Goal: Task Accomplishment & Management: Use online tool/utility

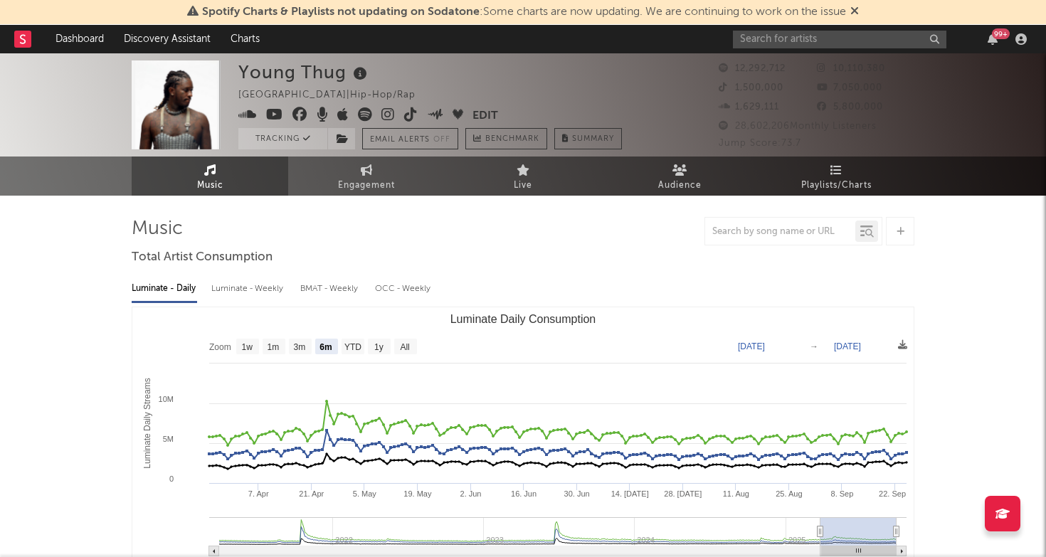
select select "6m"
select select "1w"
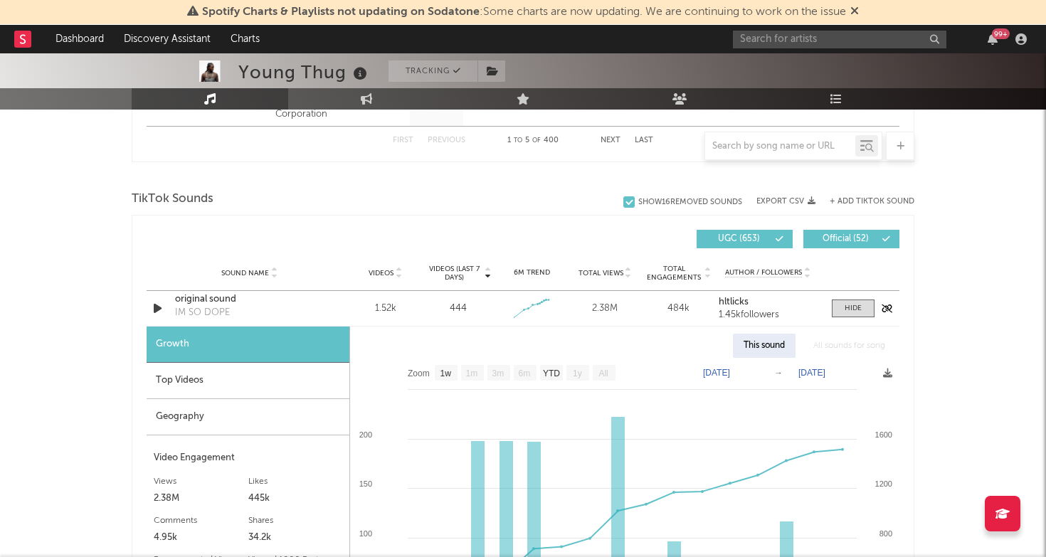
scroll to position [871, 0]
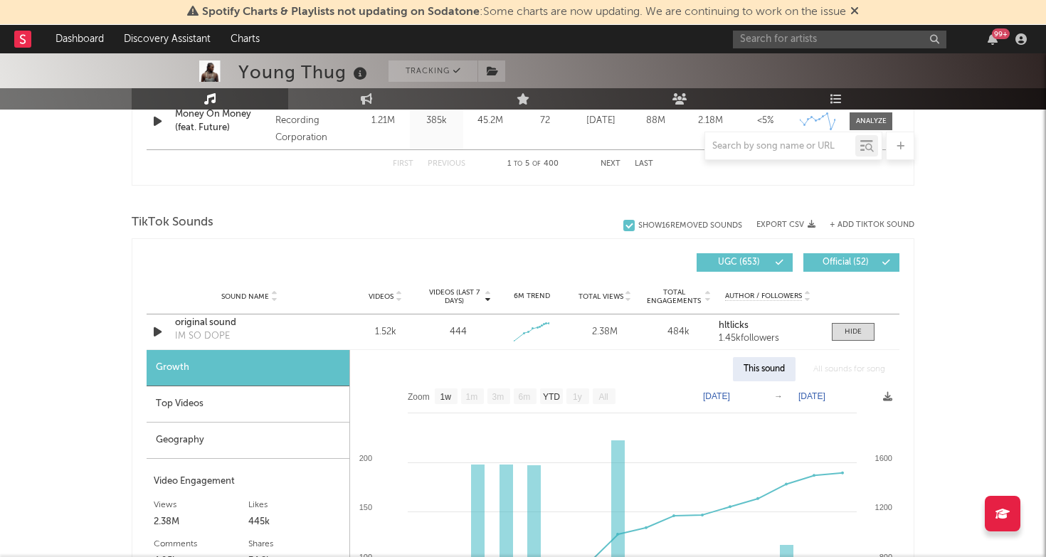
click at [852, 216] on div "TikTok Sounds" at bounding box center [523, 223] width 783 height 24
click at [852, 220] on div "+ Add TikTok Sound" at bounding box center [865, 225] width 99 height 14
click at [855, 228] on button "+ Add TikTok Sound" at bounding box center [872, 225] width 85 height 8
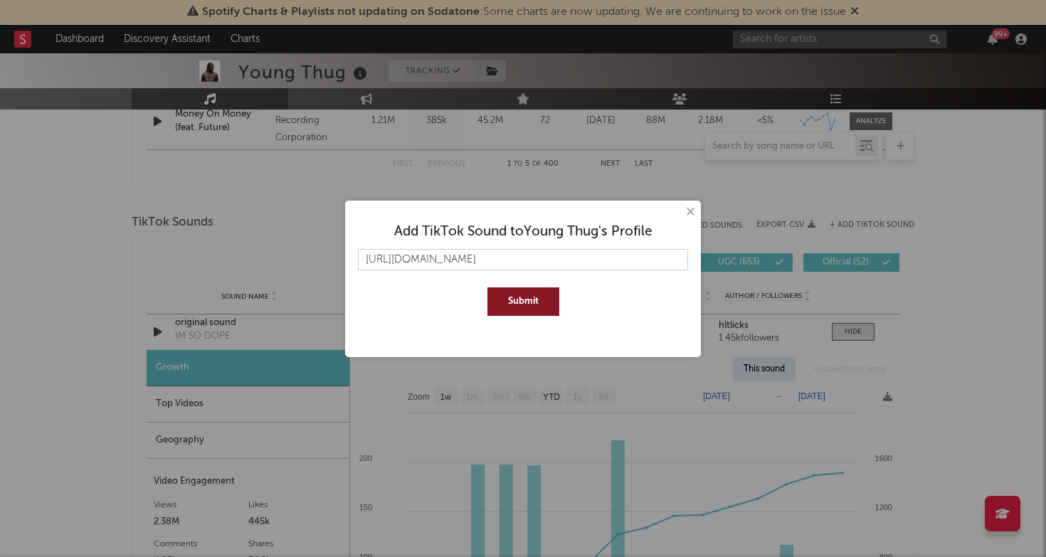
type input "[URL][DOMAIN_NAME]"
click at [510, 306] on button "Submit" at bounding box center [524, 302] width 72 height 28
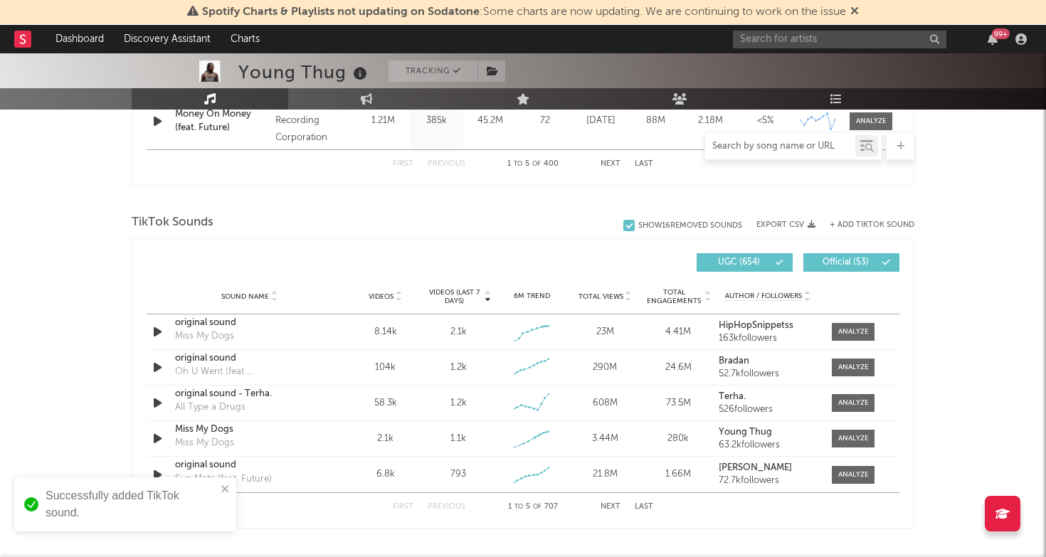
click at [764, 145] on input "text" at bounding box center [780, 146] width 150 height 11
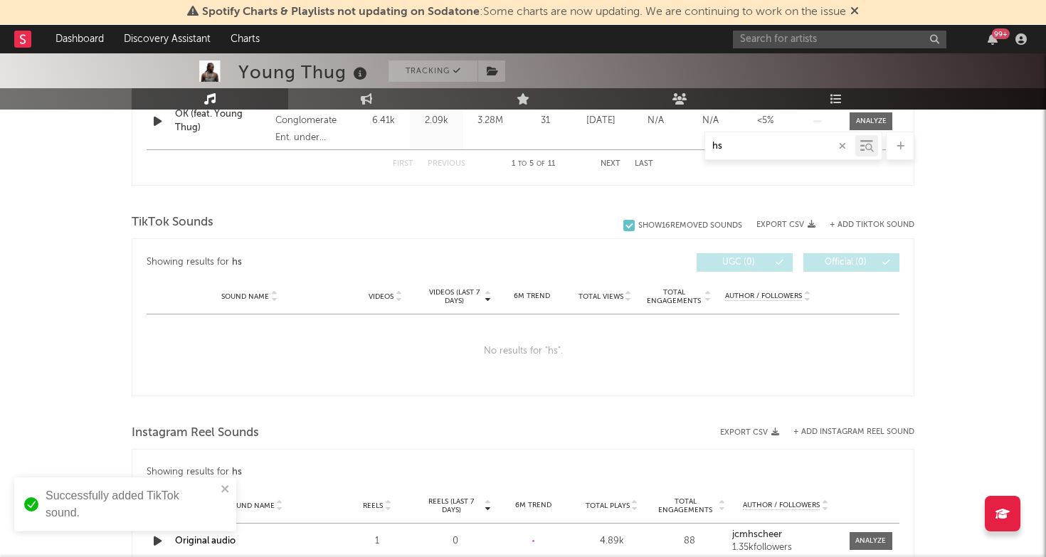
type input "h"
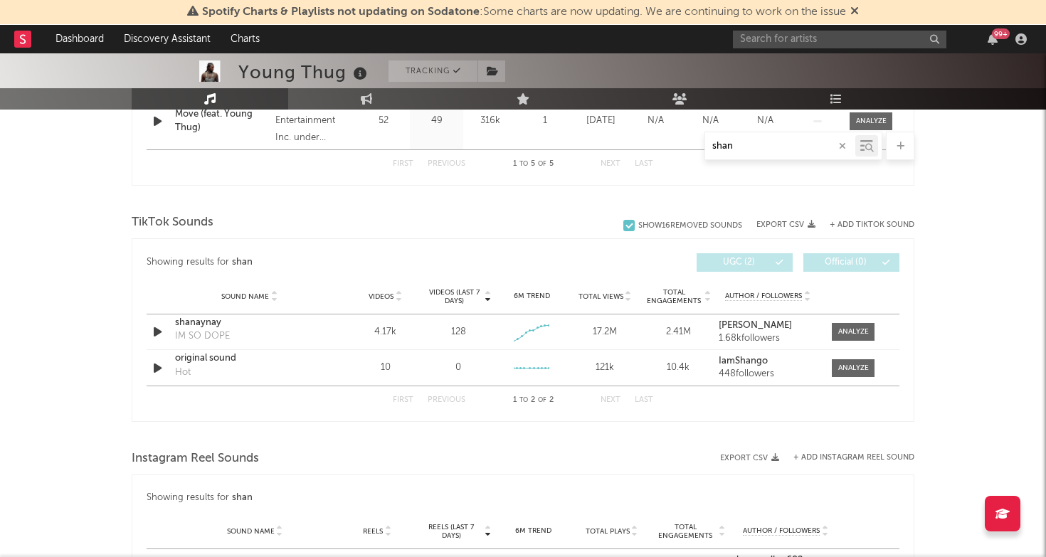
scroll to position [886, 0]
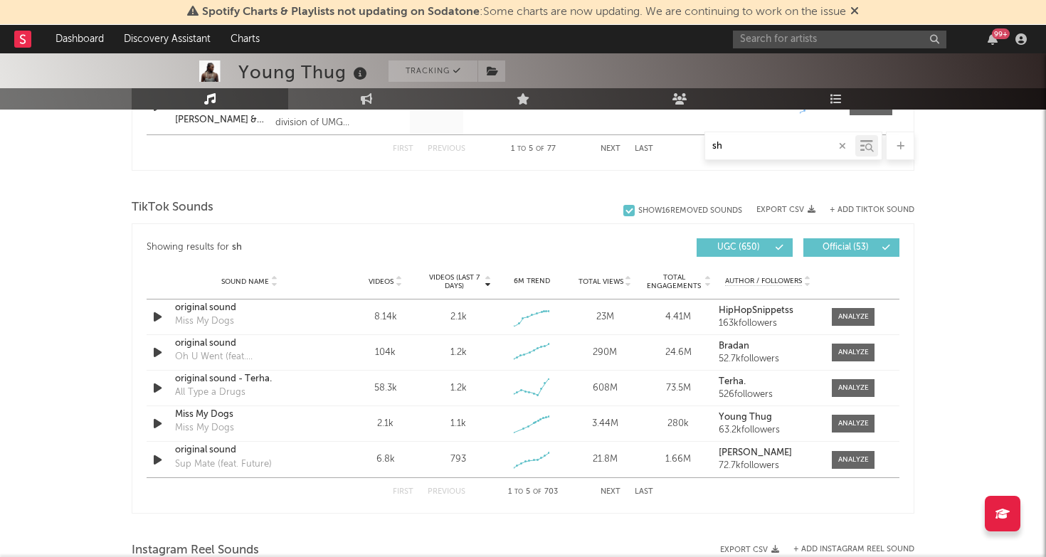
type input "s"
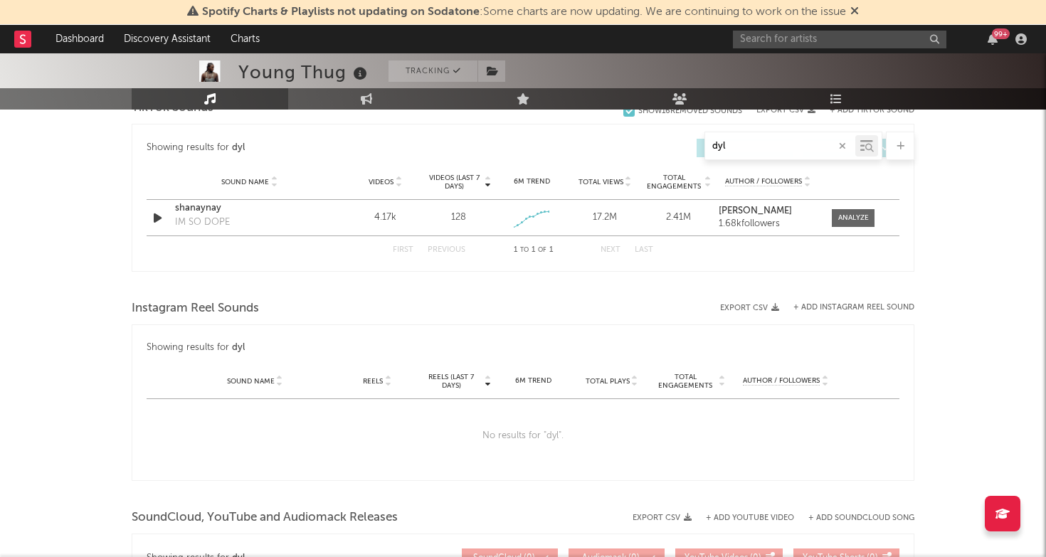
scroll to position [802, 0]
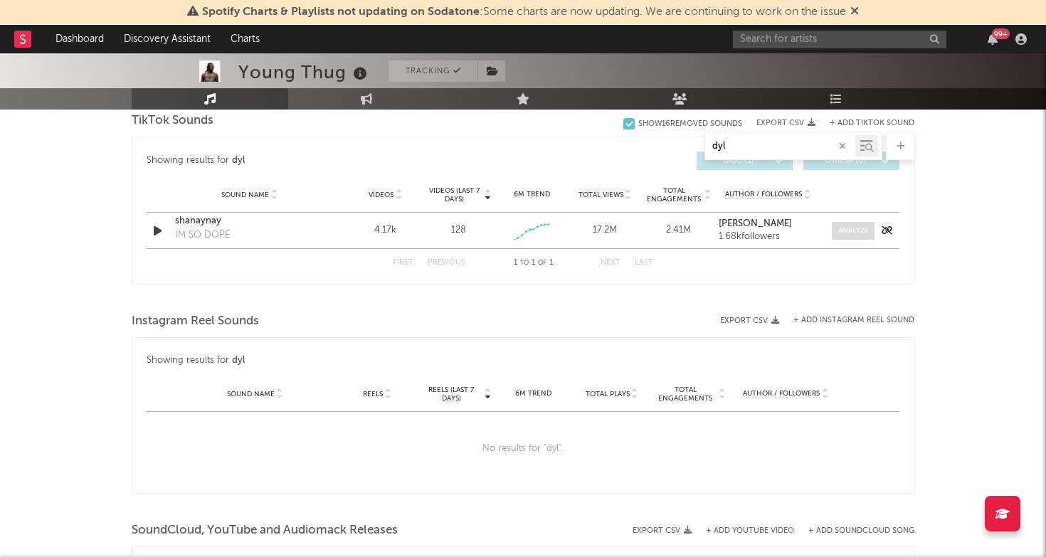
type input "dyl"
click at [850, 235] on div at bounding box center [853, 231] width 31 height 11
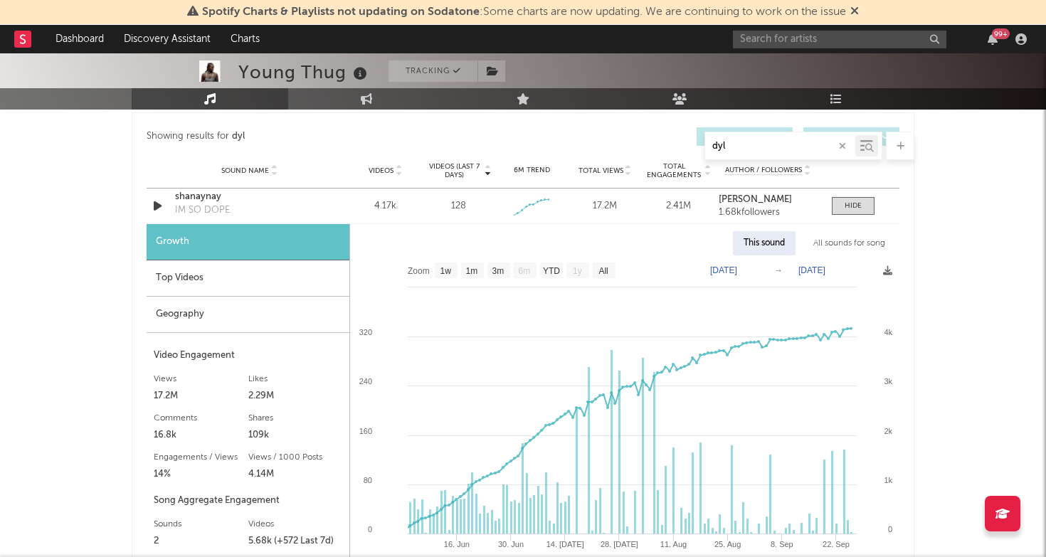
scroll to position [818, 0]
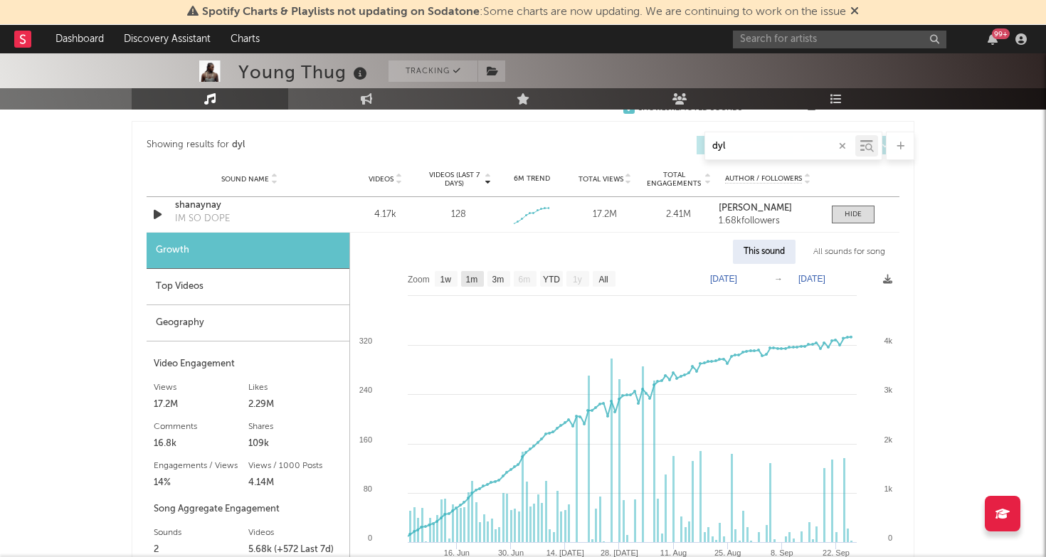
click at [468, 283] on text "1m" at bounding box center [472, 280] width 12 height 10
select select "1m"
type input "[DATE]"
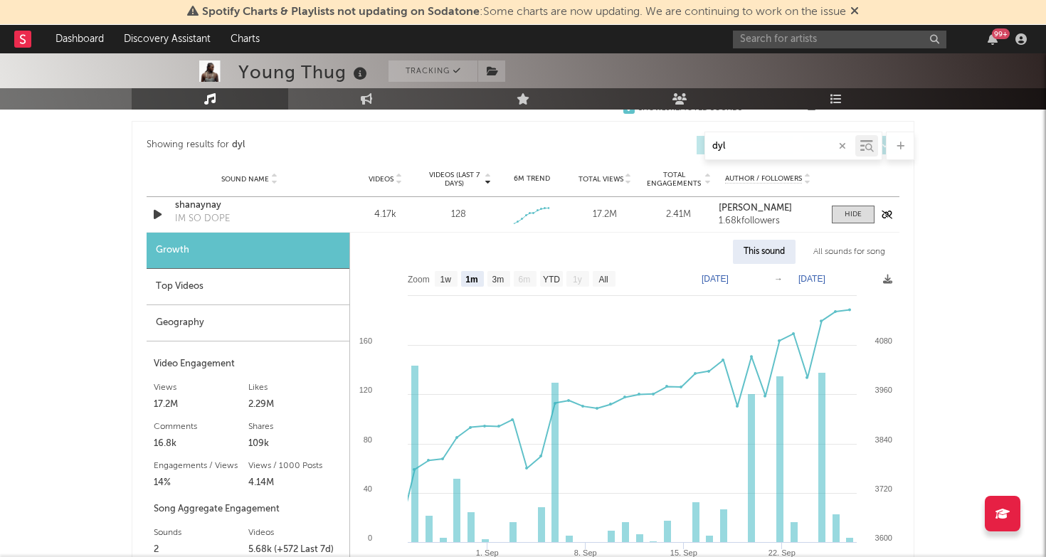
click at [204, 209] on div "shanaynay" at bounding box center [249, 206] width 149 height 14
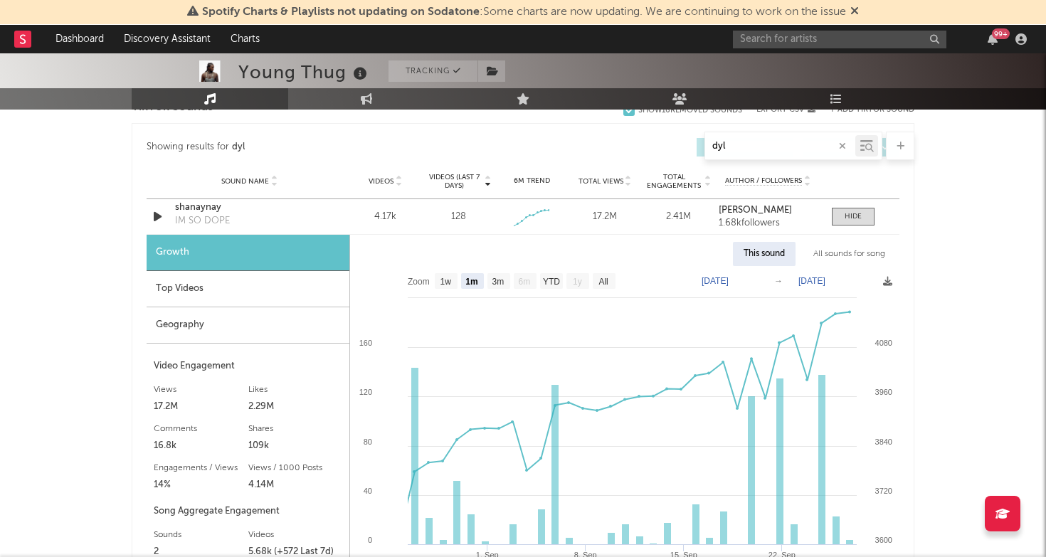
click at [849, 149] on input "dyl" at bounding box center [780, 146] width 150 height 11
click at [842, 149] on icon "button" at bounding box center [842, 146] width 7 height 9
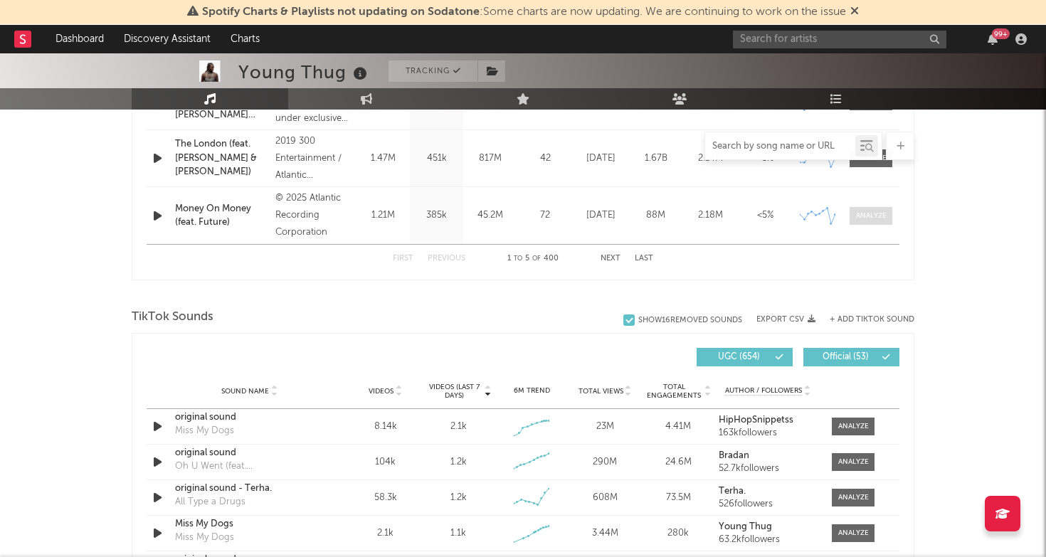
scroll to position [798, 0]
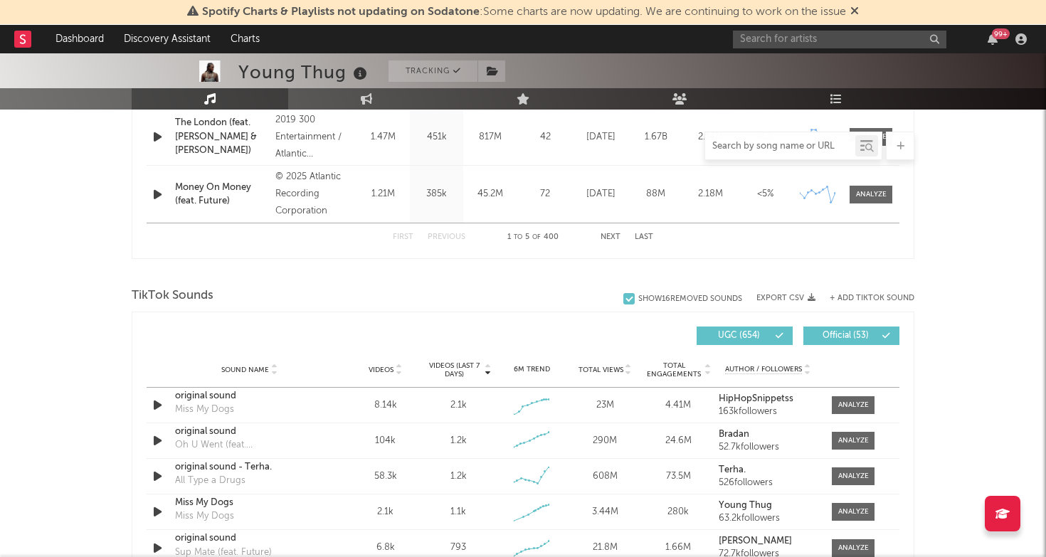
click at [858, 297] on button "+ Add TikTok Sound" at bounding box center [872, 299] width 85 height 8
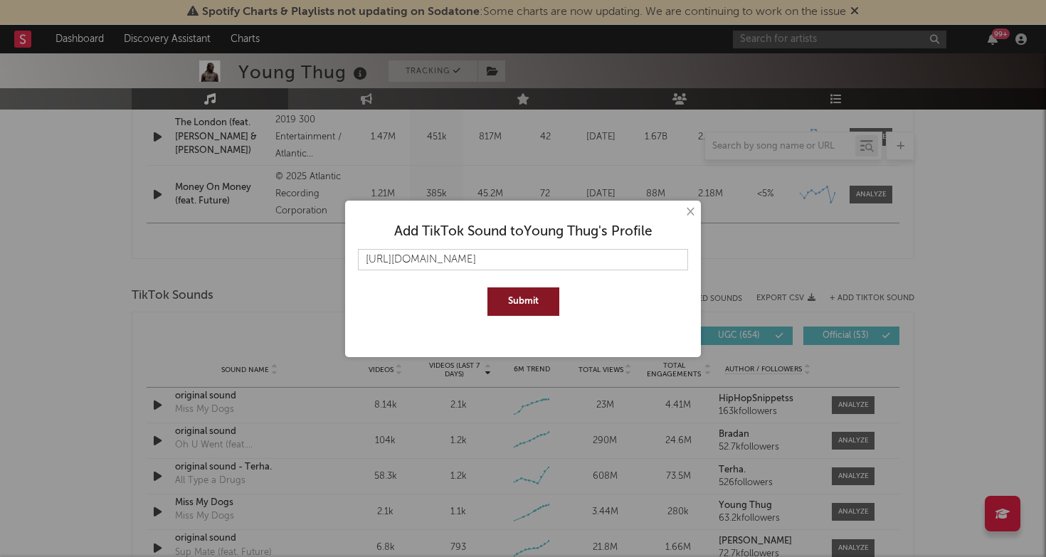
type input "[URL][DOMAIN_NAME]"
click at [533, 297] on button "Submit" at bounding box center [524, 302] width 72 height 28
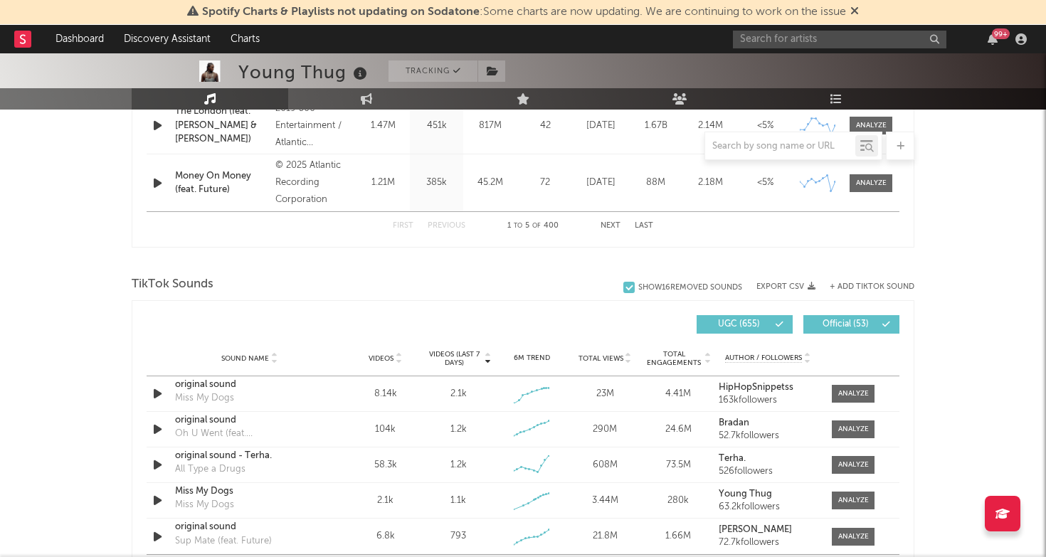
scroll to position [836, 0]
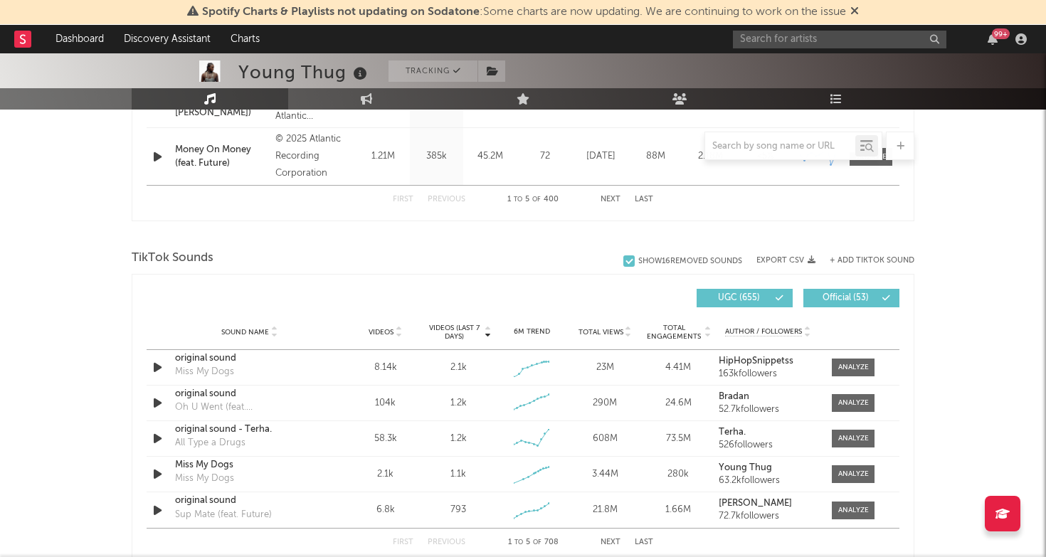
click at [759, 159] on div at bounding box center [794, 146] width 178 height 28
click at [763, 150] on input "text" at bounding box center [780, 146] width 150 height 11
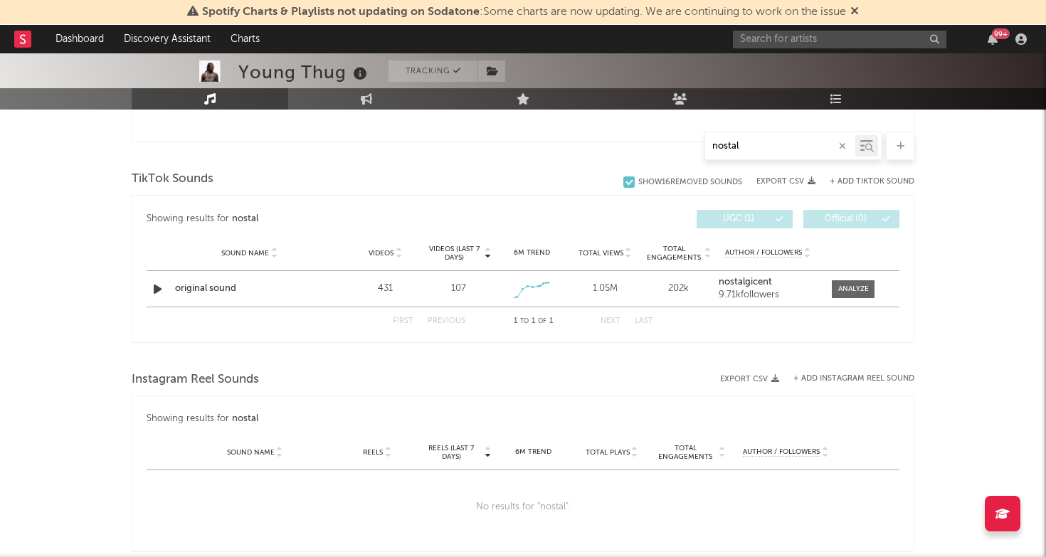
scroll to position [641, 0]
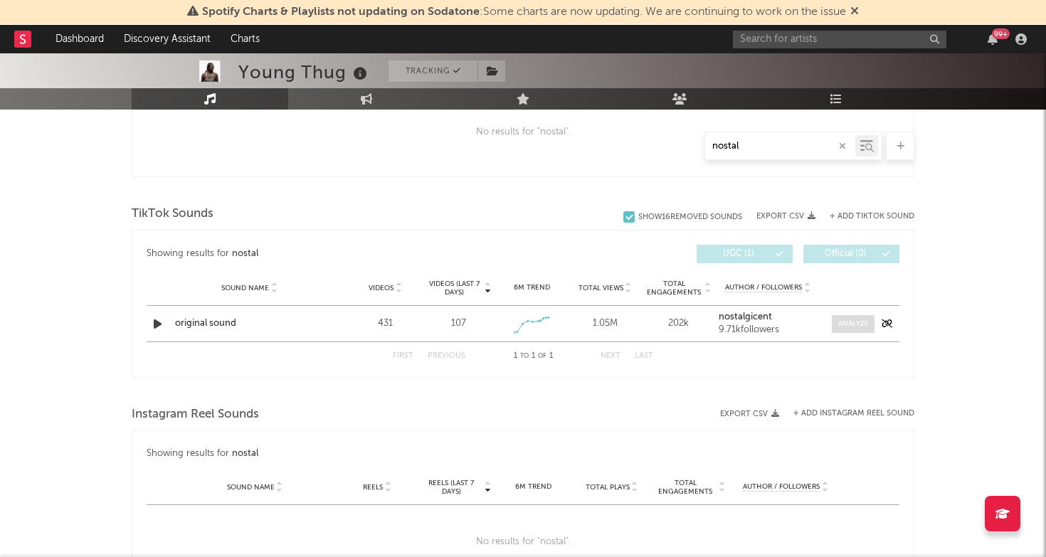
type input "nostal"
click at [855, 323] on div at bounding box center [853, 324] width 31 height 11
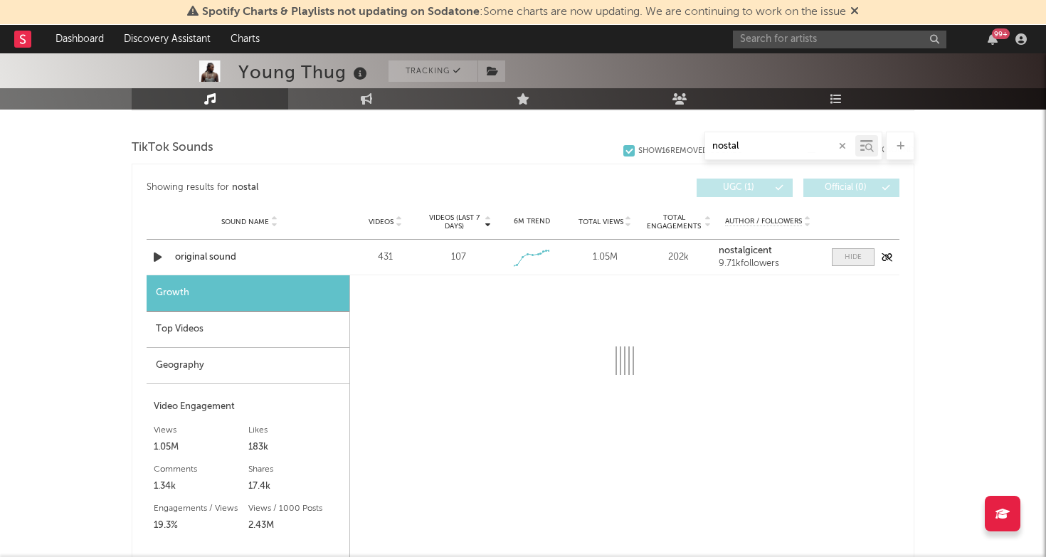
select select "1w"
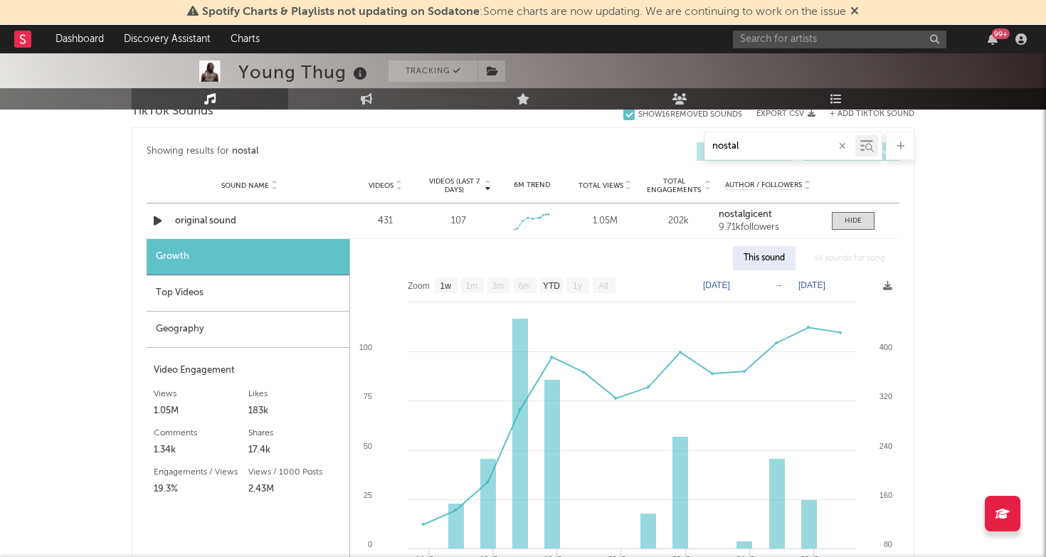
scroll to position [742, 0]
